Goal: Navigation & Orientation: Find specific page/section

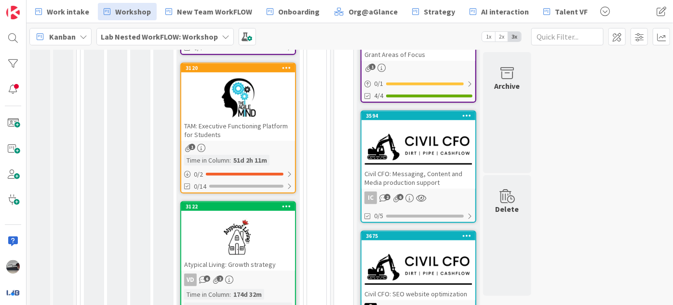
scroll to position [87, 0]
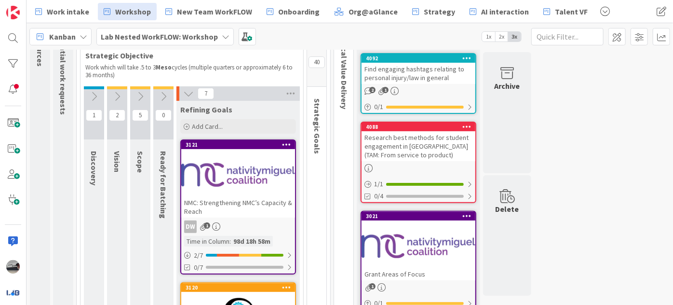
click at [254, 168] on div at bounding box center [238, 174] width 114 height 43
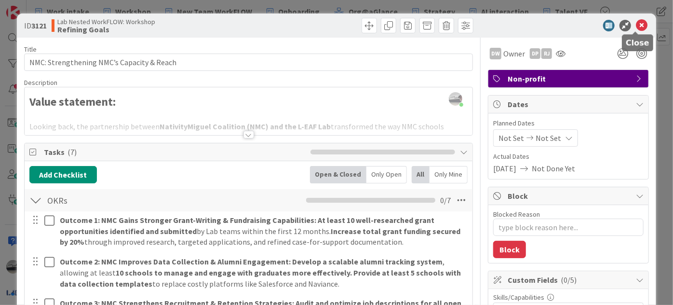
click at [636, 22] on icon at bounding box center [642, 26] width 12 height 12
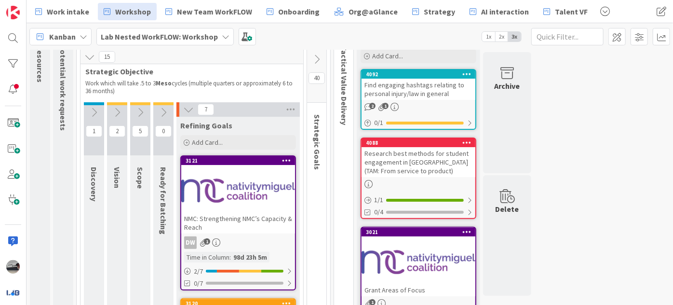
scroll to position [43, 0]
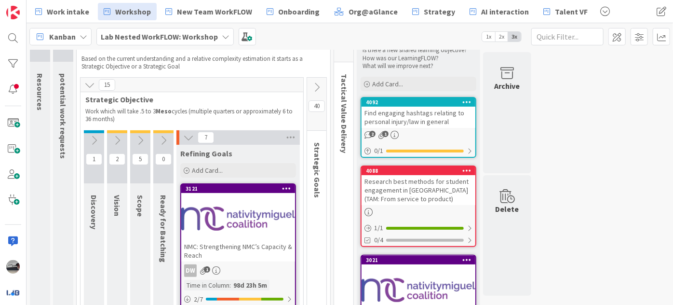
click at [319, 84] on icon at bounding box center [316, 87] width 11 height 11
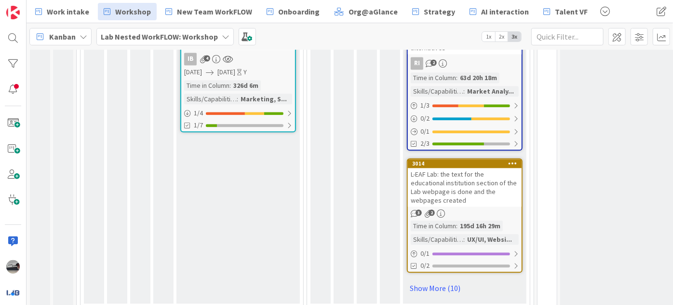
scroll to position [1123, 0]
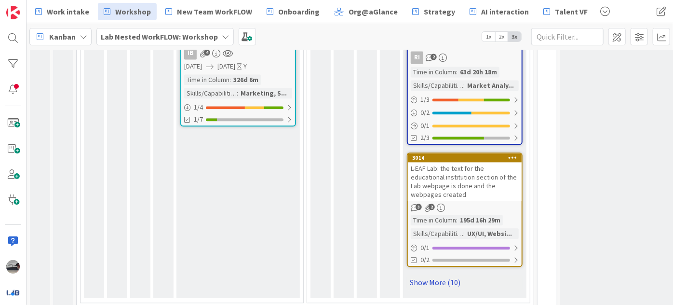
click at [423, 274] on link "Show More (10)" at bounding box center [465, 281] width 116 height 15
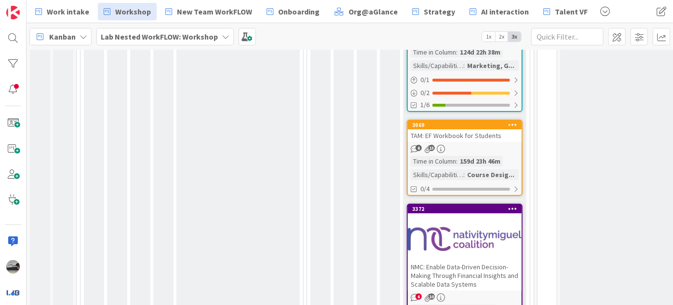
scroll to position [1797, 0]
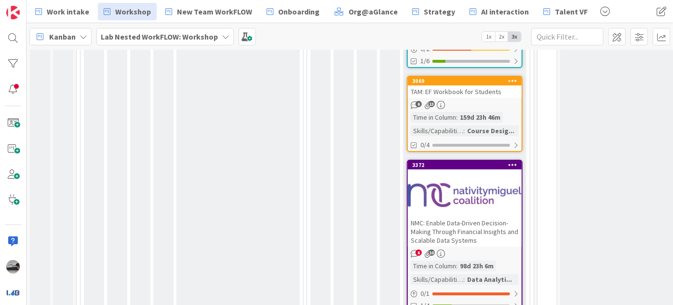
click at [488, 220] on div "NMC: Enable Data-Driven Decision-Making Through Financial Insights and Scalable…" at bounding box center [465, 231] width 114 height 30
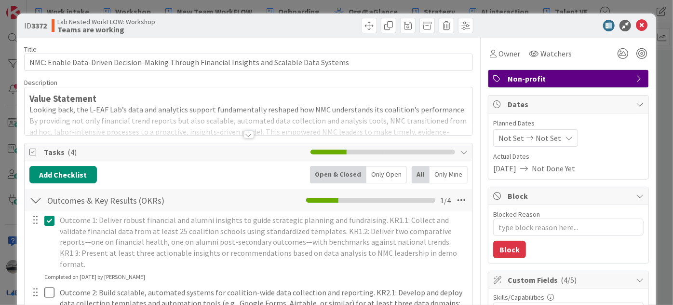
click at [243, 135] on div at bounding box center [248, 135] width 11 height 8
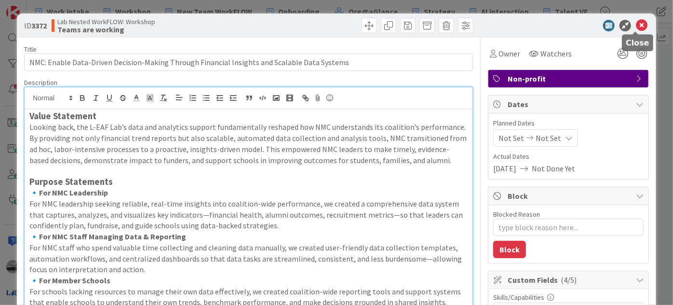
drag, startPoint x: 633, startPoint y: 25, endPoint x: 633, endPoint y: 30, distance: 5.3
click at [636, 25] on icon at bounding box center [642, 26] width 12 height 12
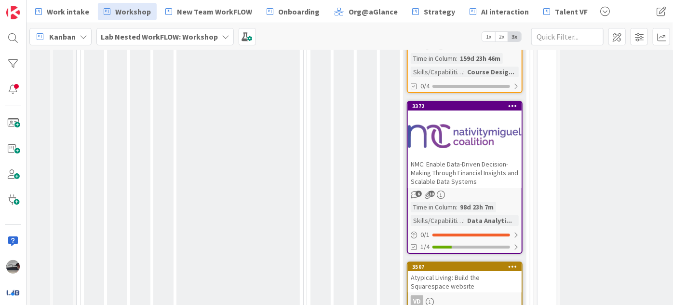
scroll to position [1841, 0]
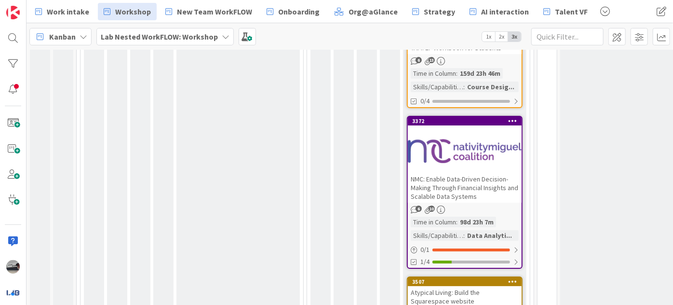
click at [471, 173] on div "NMC: Enable Data-Driven Decision-Making Through Financial Insights and Scalable…" at bounding box center [465, 188] width 114 height 30
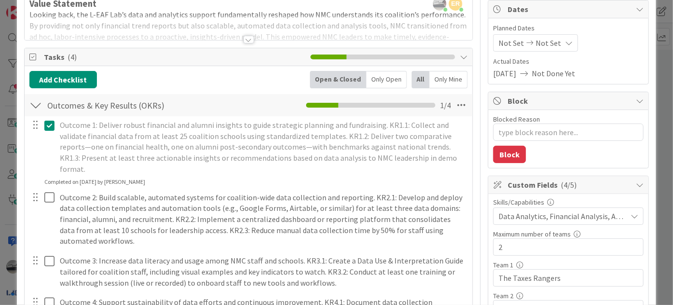
scroll to position [175, 0]
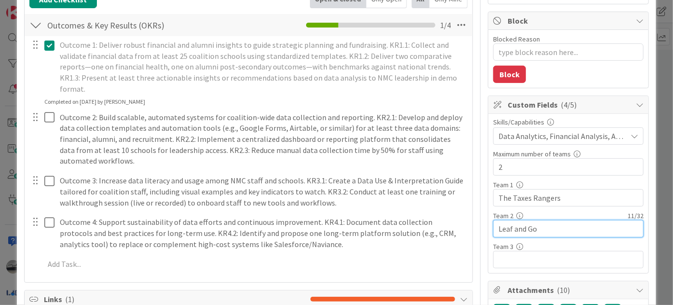
drag, startPoint x: 537, startPoint y: 223, endPoint x: 487, endPoint y: 214, distance: 50.4
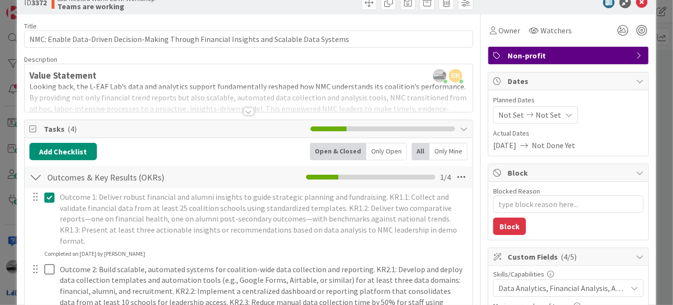
scroll to position [0, 0]
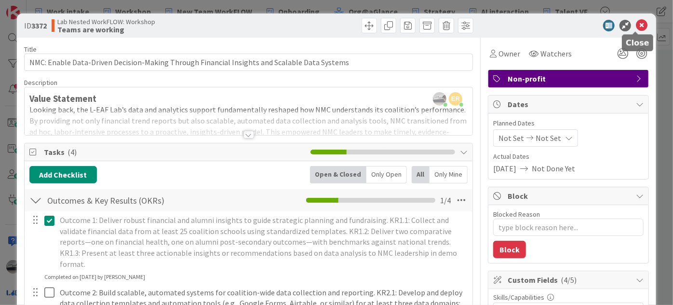
click at [636, 28] on icon at bounding box center [642, 26] width 12 height 12
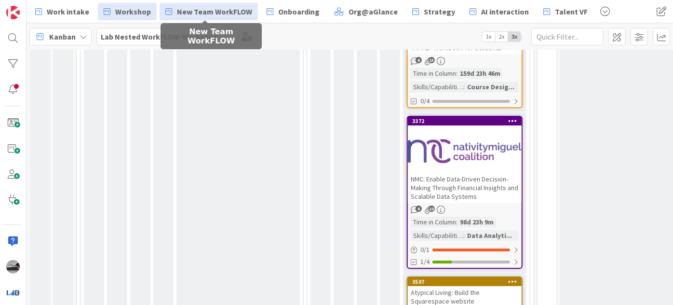
click at [226, 15] on span "New Team WorkFLOW" at bounding box center [214, 12] width 75 height 12
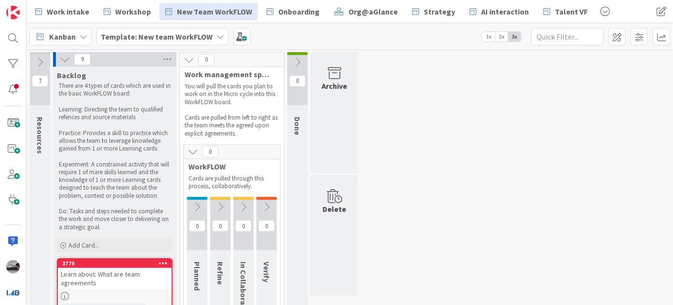
click at [69, 61] on icon at bounding box center [65, 59] width 11 height 11
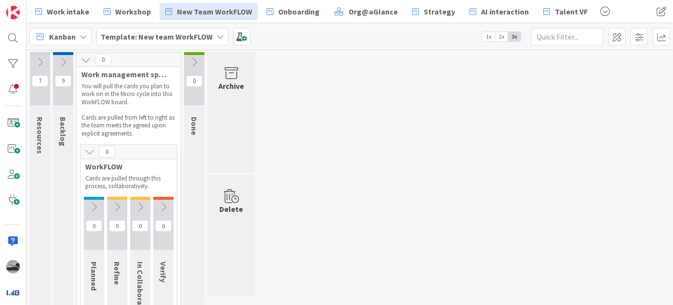
click at [60, 57] on icon at bounding box center [63, 62] width 11 height 11
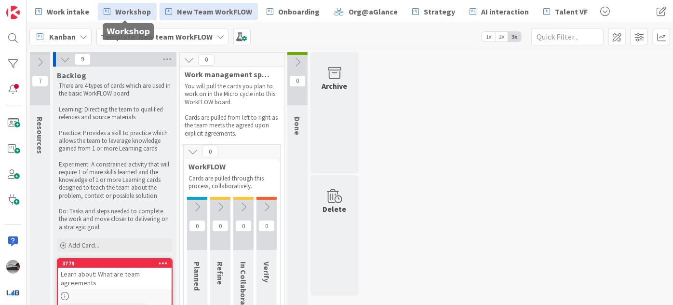
click at [123, 6] on span "Workshop" at bounding box center [133, 12] width 36 height 12
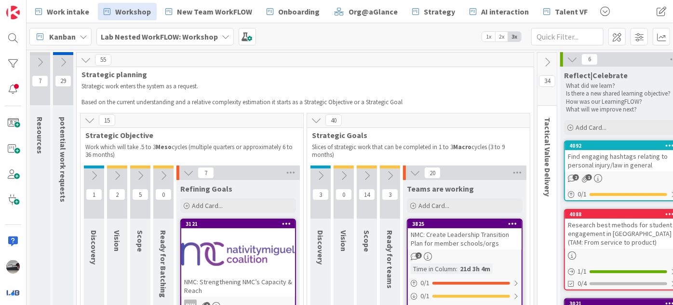
click at [574, 56] on icon at bounding box center [572, 59] width 11 height 11
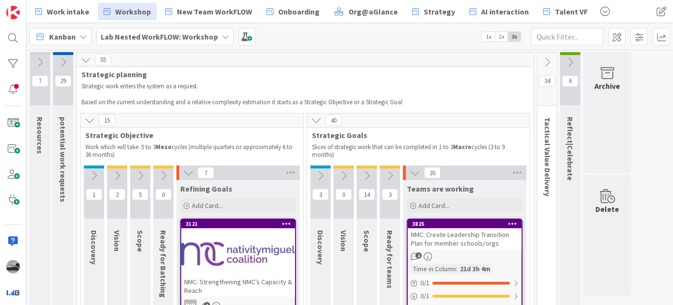
click at [548, 63] on icon at bounding box center [547, 62] width 11 height 11
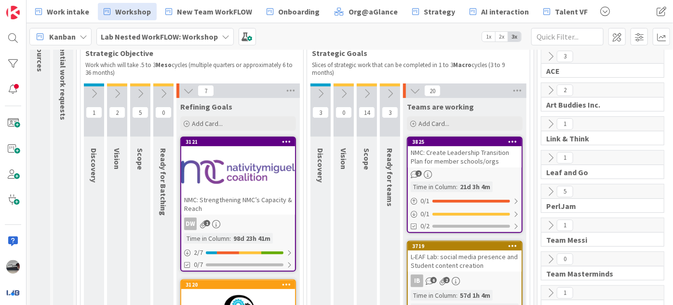
scroll to position [87, 0]
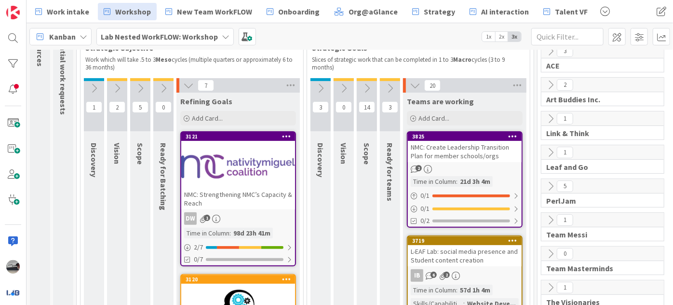
click at [239, 168] on div at bounding box center [238, 166] width 114 height 43
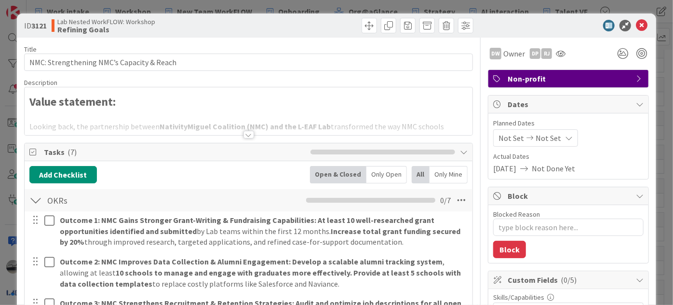
click at [247, 136] on div at bounding box center [248, 135] width 11 height 8
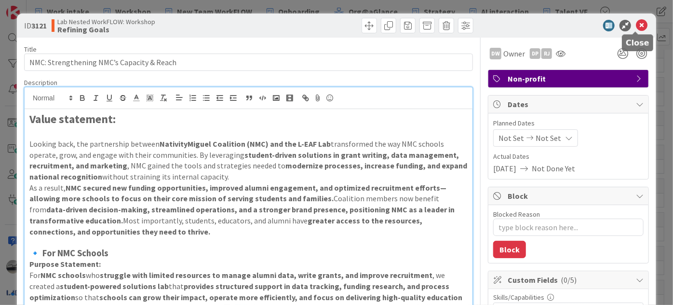
click at [636, 22] on icon at bounding box center [642, 26] width 12 height 12
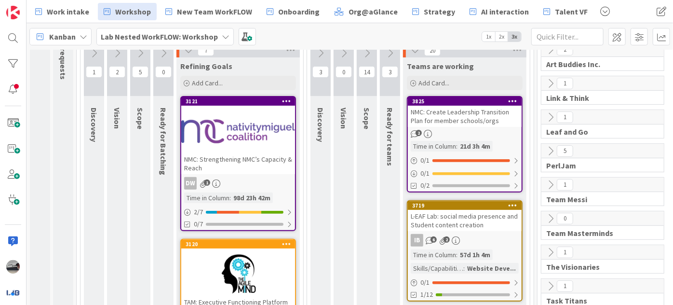
scroll to position [131, 0]
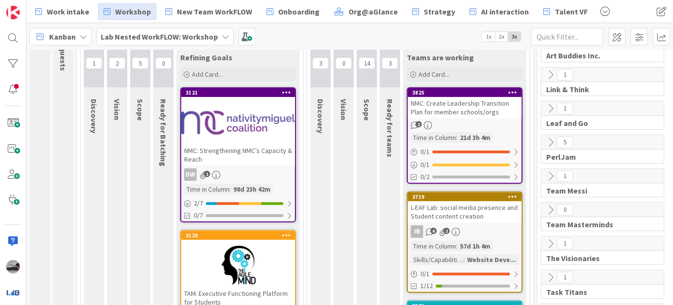
click at [269, 134] on div at bounding box center [238, 122] width 114 height 43
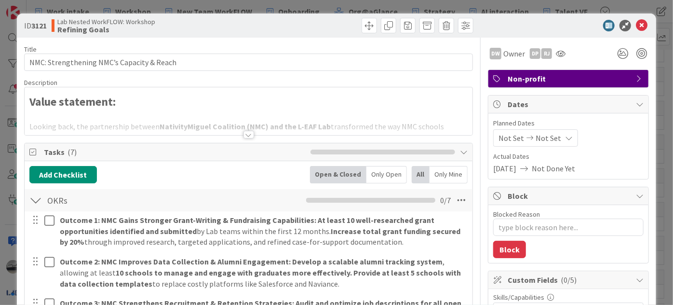
type textarea "x"
click at [636, 28] on icon at bounding box center [642, 26] width 12 height 12
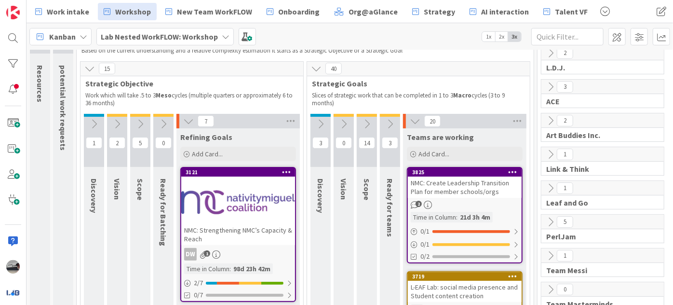
scroll to position [43, 0]
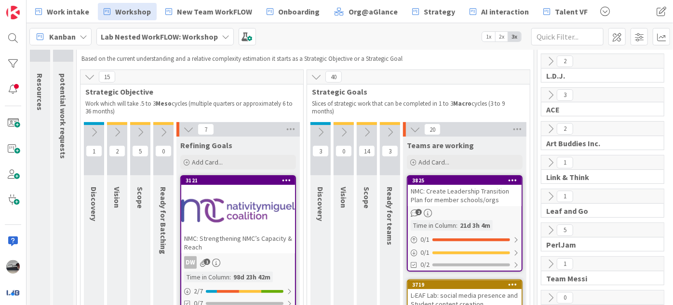
click at [386, 131] on icon at bounding box center [390, 132] width 11 height 11
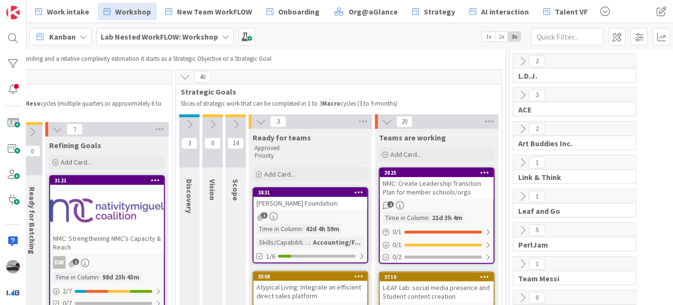
scroll to position [43, 387]
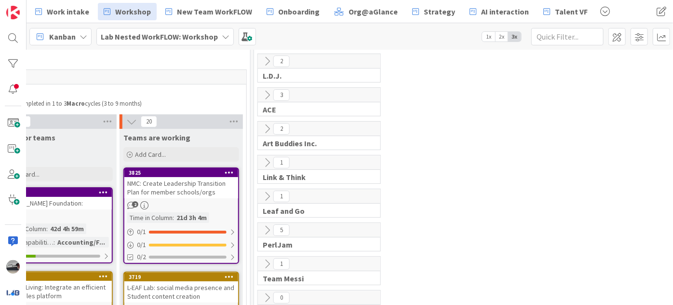
click at [267, 226] on icon at bounding box center [267, 230] width 11 height 11
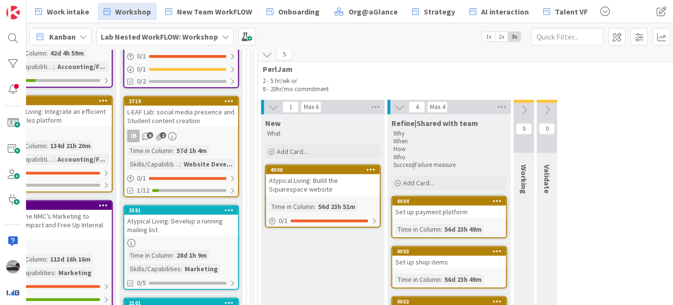
scroll to position [0, 387]
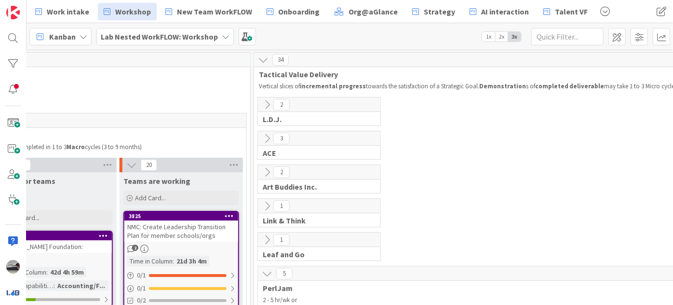
click at [212, 41] on span "Lab Nested WorkFLOW: Workshop" at bounding box center [159, 37] width 117 height 12
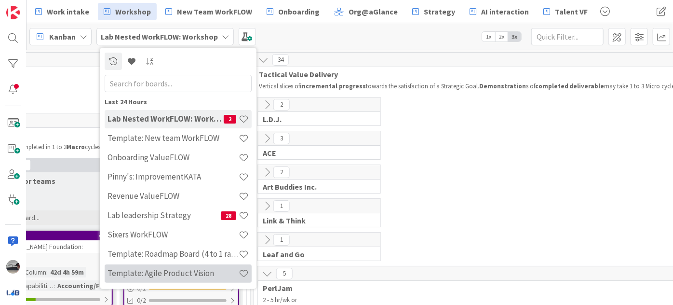
click at [196, 271] on h4 "Template: Agile Product Vision" at bounding box center [173, 273] width 131 height 10
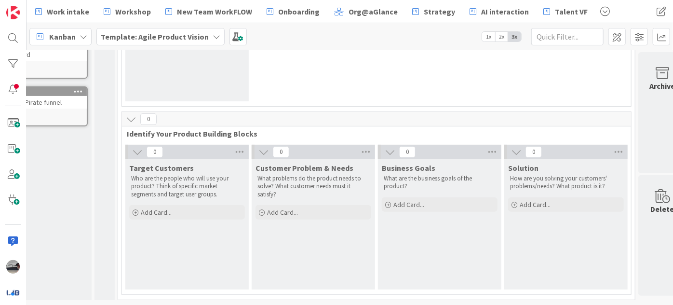
scroll to position [167, 84]
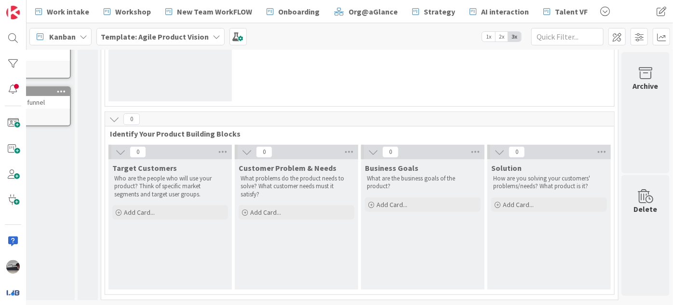
click at [198, 37] on b "Template: Agile Product Vision" at bounding box center [155, 37] width 108 height 10
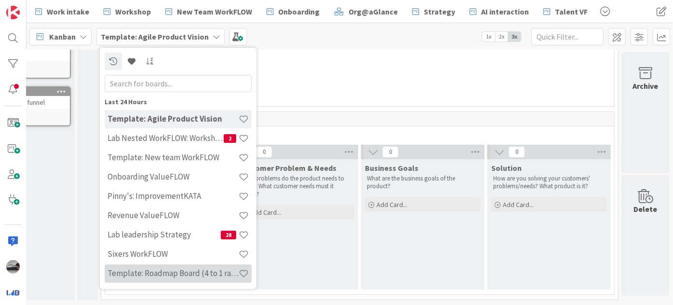
click at [178, 271] on h4 "Template: Roadmap Board (4 to 1 ratio or Annual/Quarterly view)" at bounding box center [173, 273] width 131 height 10
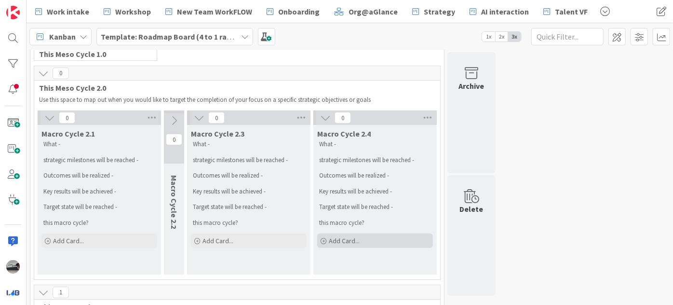
scroll to position [87, 0]
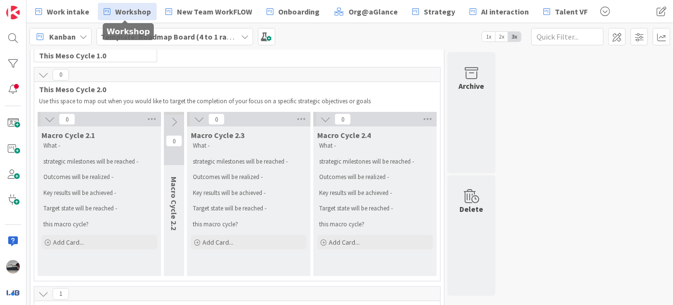
click at [130, 10] on span "Workshop" at bounding box center [133, 12] width 36 height 12
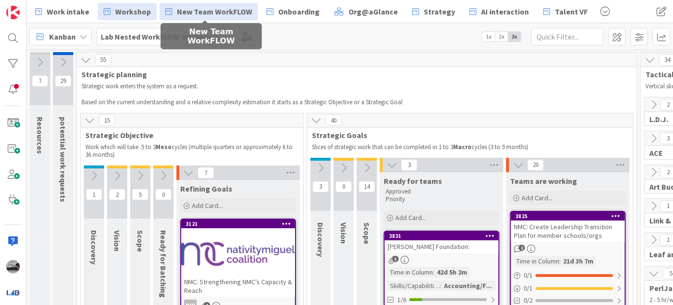
click at [191, 10] on span "New Team WorkFLOW" at bounding box center [214, 12] width 75 height 12
